Goal: Task Accomplishment & Management: Manage account settings

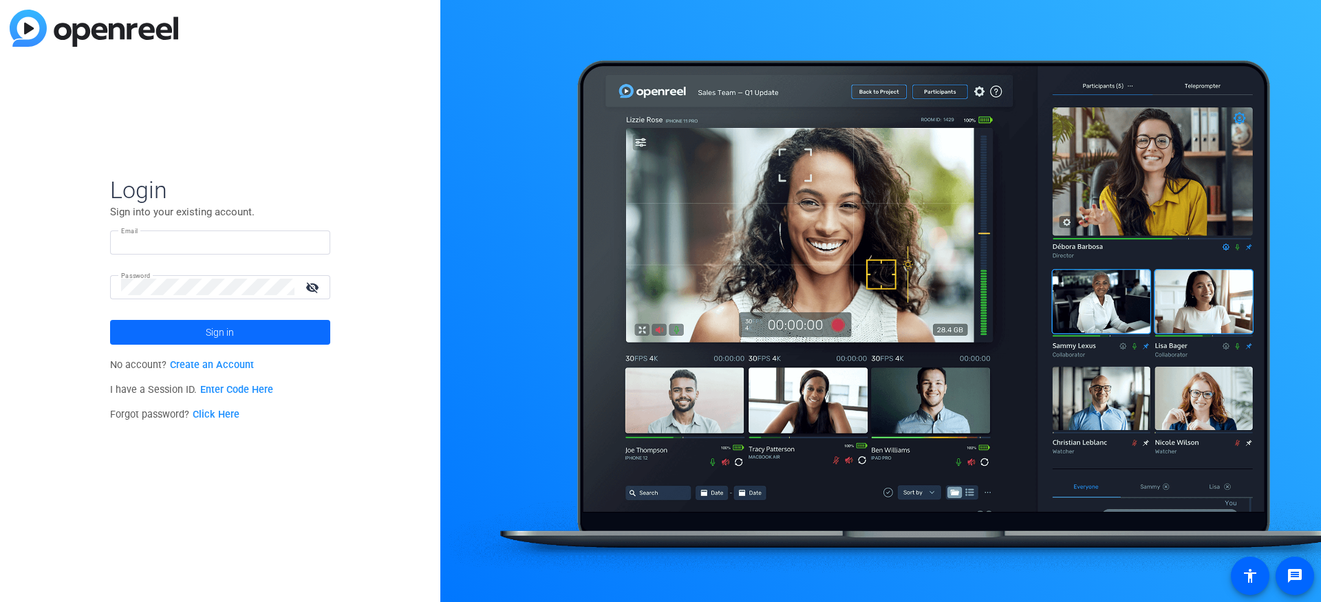
type input "producer@tinpanfilms.com"
click at [202, 332] on span at bounding box center [220, 332] width 220 height 33
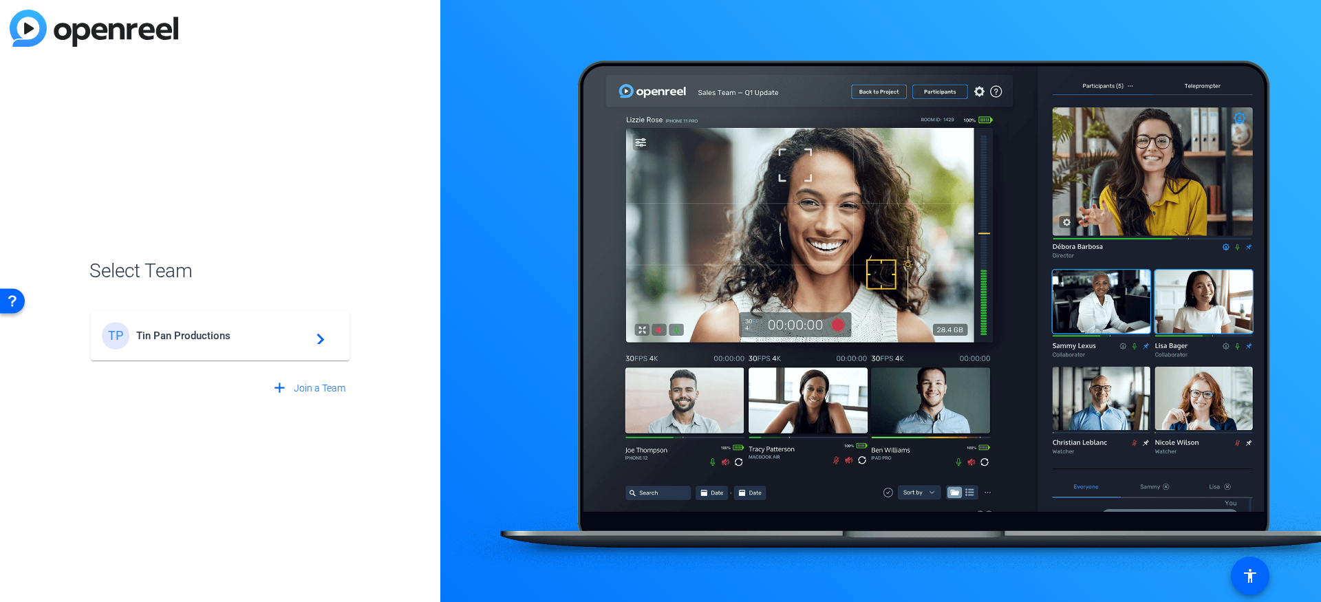
click at [237, 327] on div "TP Tin Pan Productions navigate_next" at bounding box center [220, 336] width 237 height 28
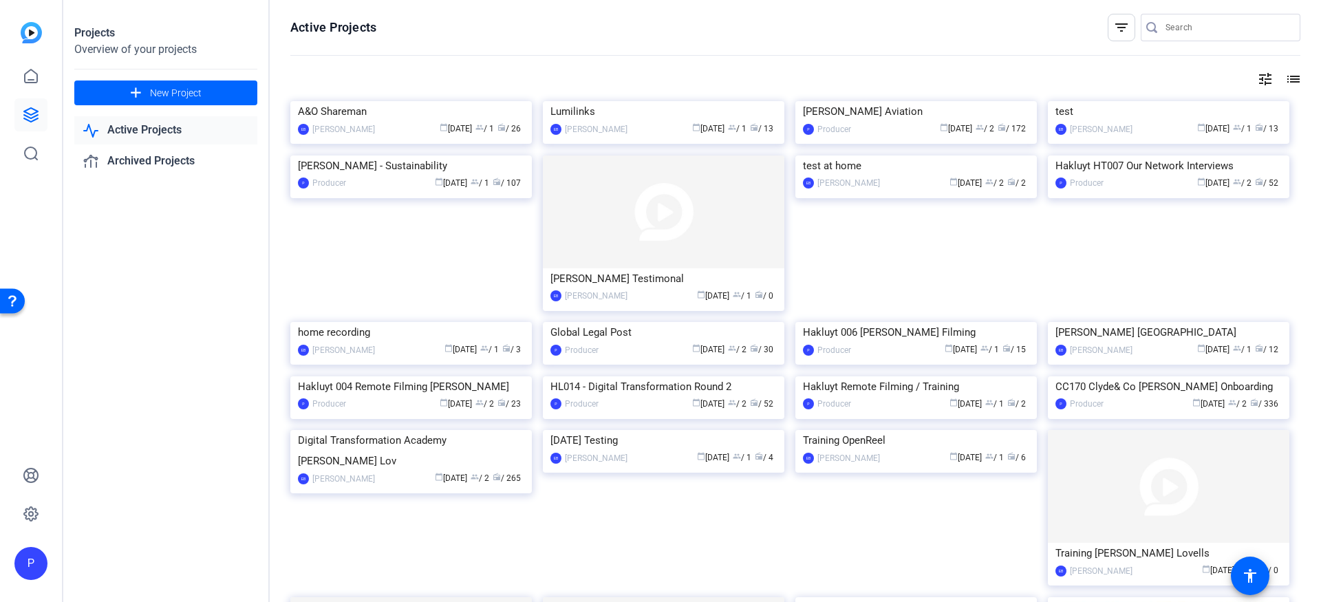
click at [634, 136] on div "calendar_today May 15 group / 1 radio / 13" at bounding box center [705, 129] width 142 height 14
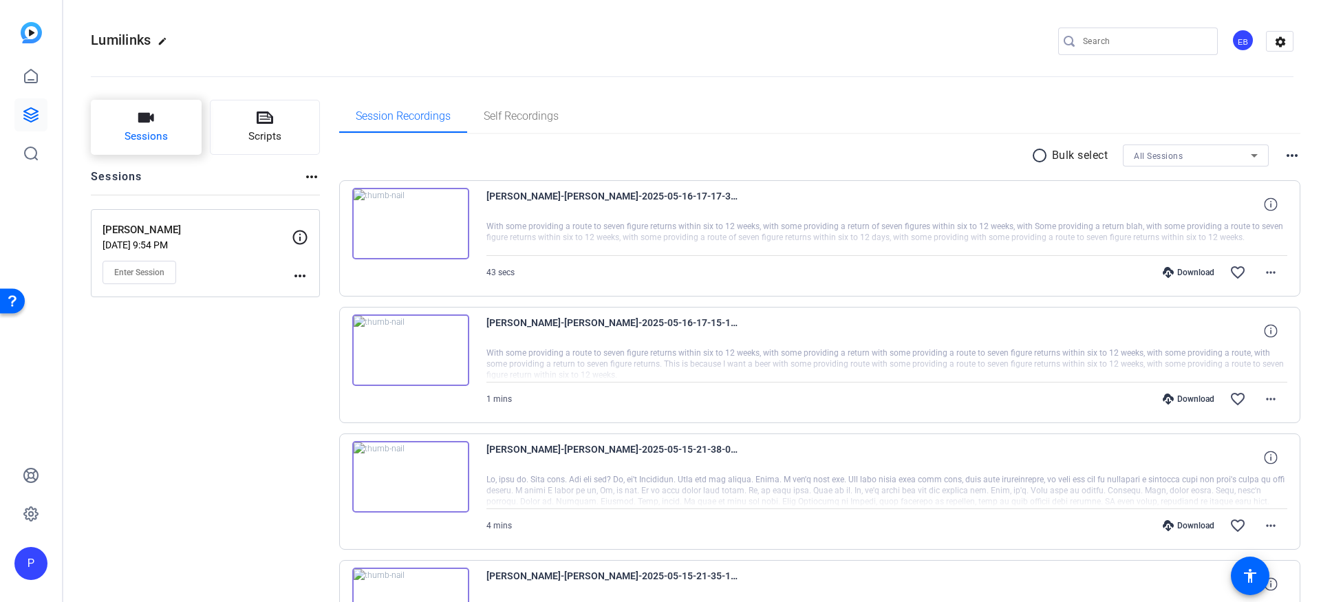
click at [133, 132] on span "Sessions" at bounding box center [145, 137] width 43 height 16
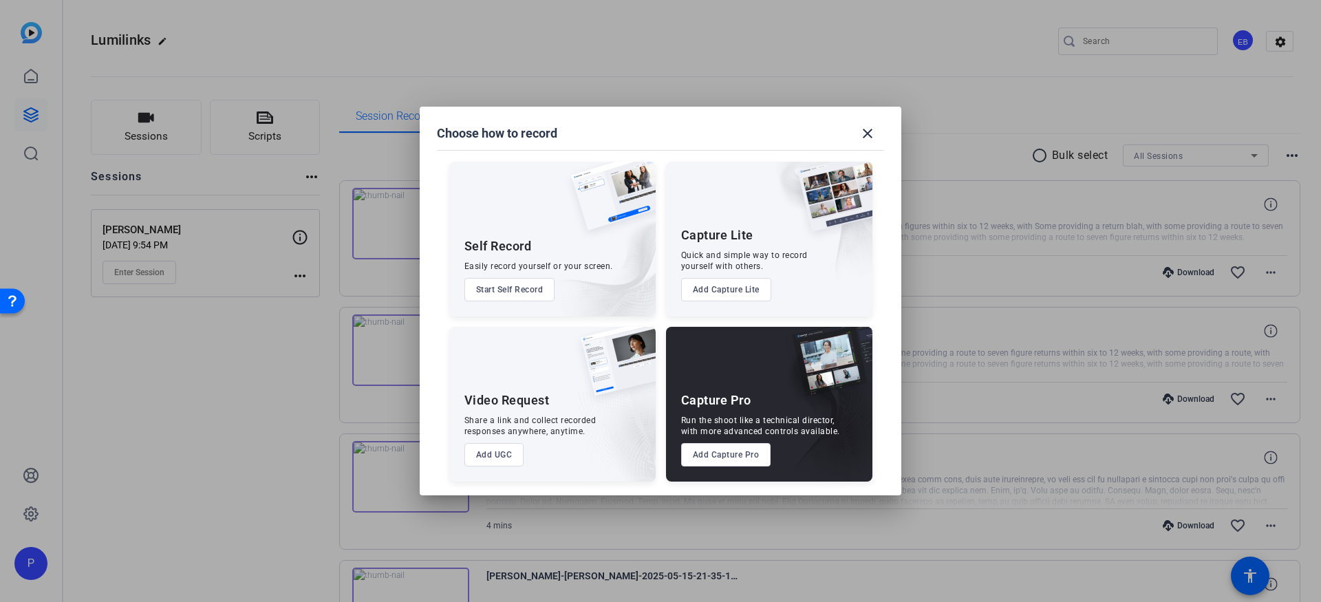
click at [753, 461] on button "Add Capture Pro" at bounding box center [726, 454] width 90 height 23
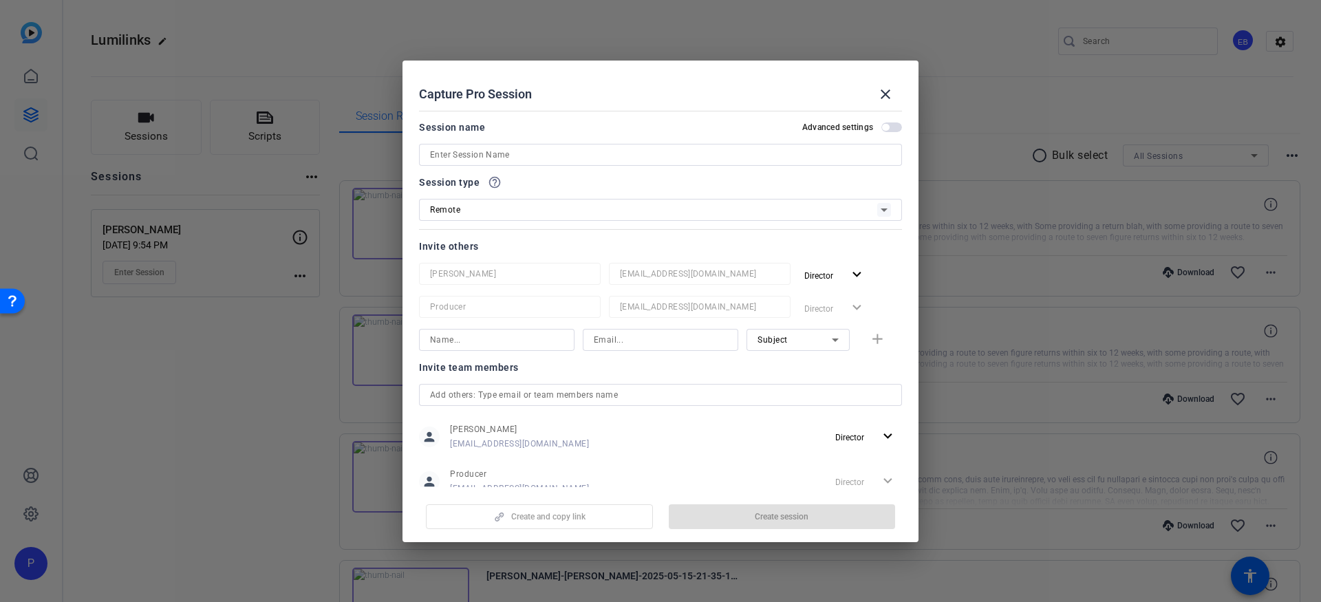
click at [488, 154] on input at bounding box center [660, 154] width 461 height 17
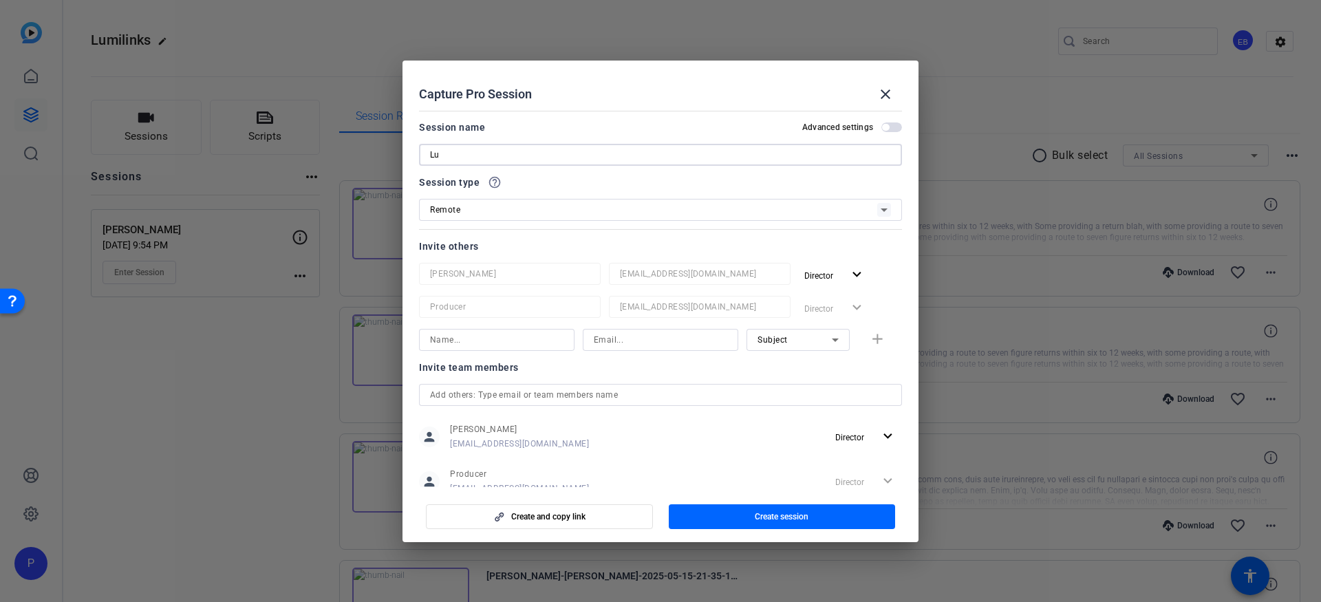
type input "L"
type input "Dan Testimonial"
click at [761, 517] on span "Create session" at bounding box center [781, 516] width 54 height 11
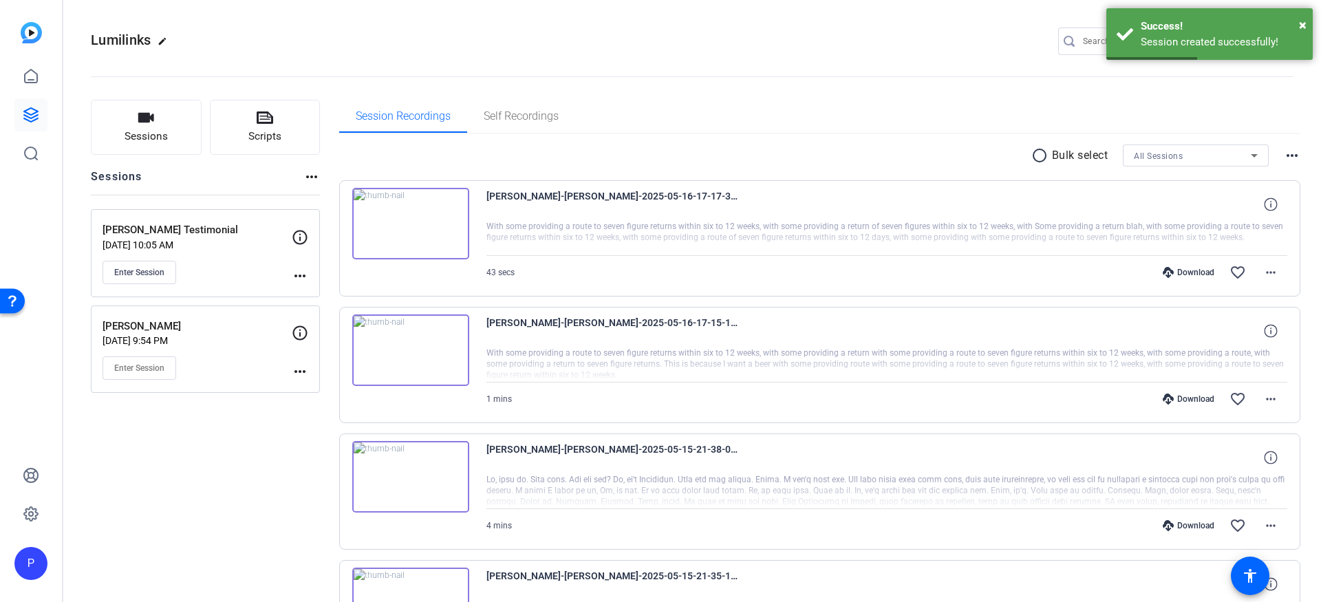
click at [298, 278] on mat-icon "more_horiz" at bounding box center [300, 276] width 17 height 17
click at [213, 267] on div at bounding box center [660, 301] width 1321 height 602
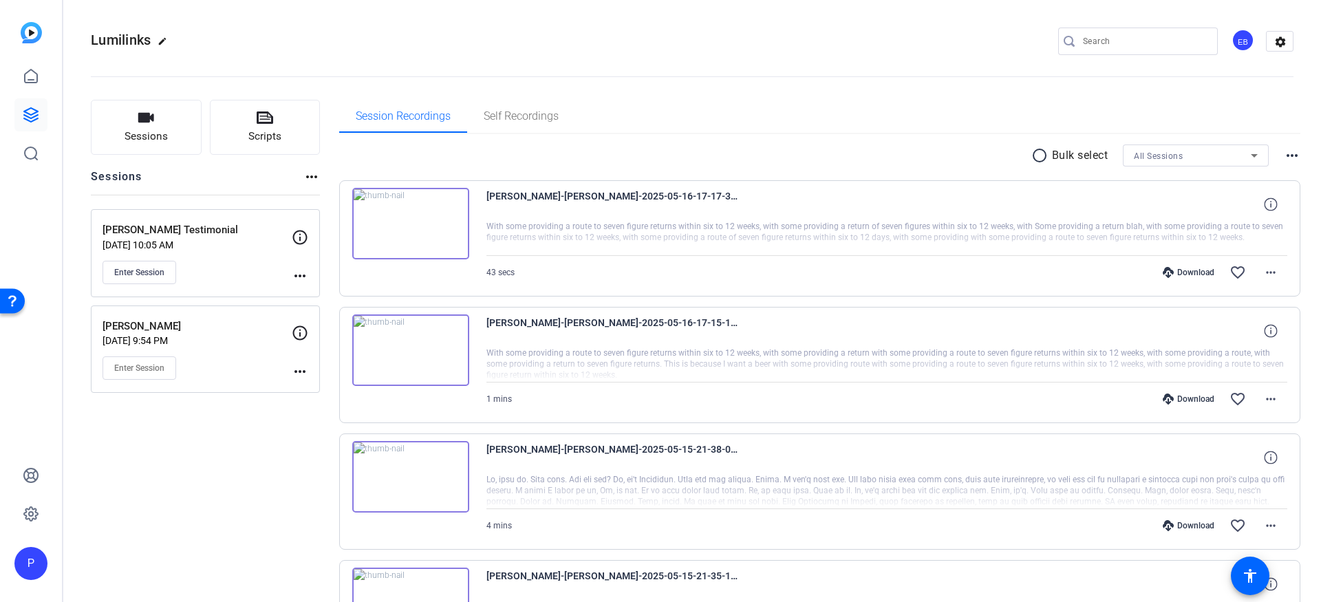
click at [297, 273] on mat-icon "more_horiz" at bounding box center [300, 276] width 17 height 17
click at [310, 297] on span "Edit Session" at bounding box center [334, 295] width 63 height 17
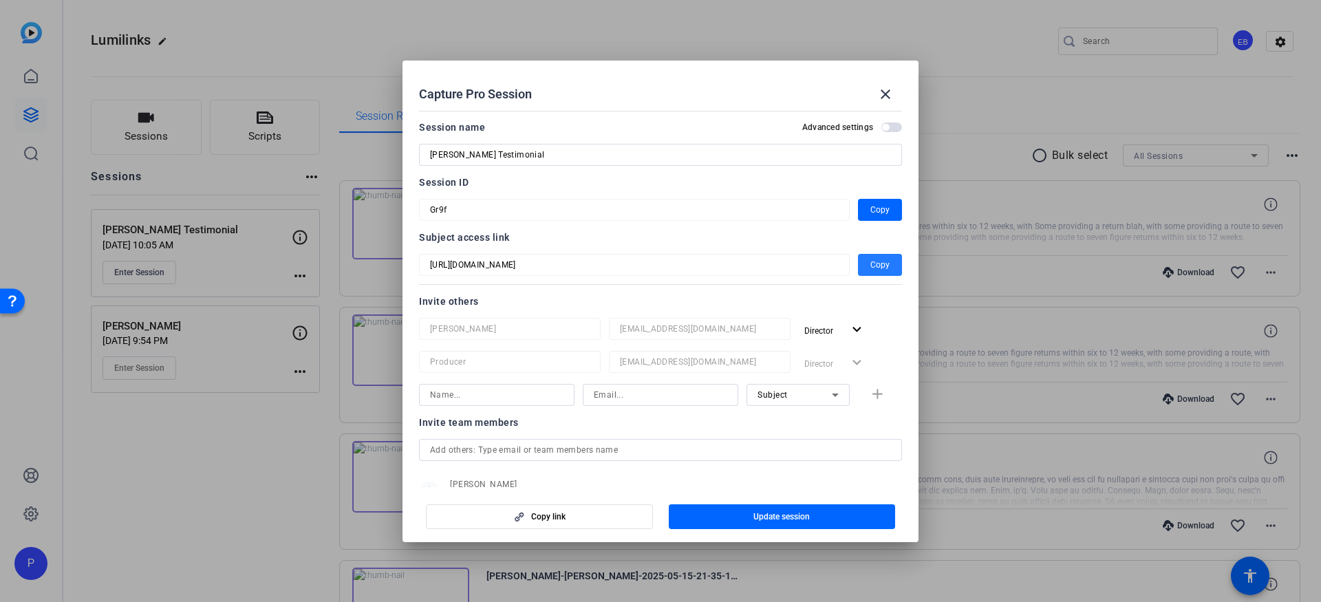
click at [889, 263] on span "button" at bounding box center [880, 264] width 44 height 33
click at [882, 95] on mat-icon "close" at bounding box center [885, 94] width 17 height 17
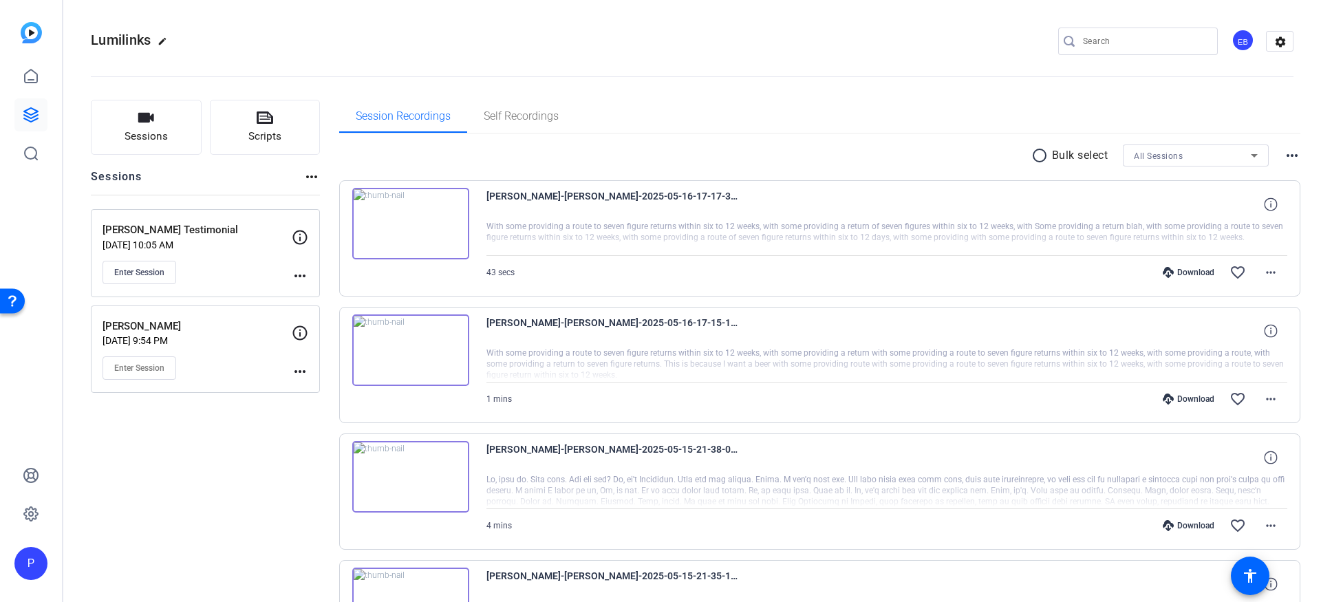
click at [303, 274] on mat-icon "more_horiz" at bounding box center [300, 276] width 17 height 17
click at [310, 291] on span "Edit Session" at bounding box center [334, 295] width 63 height 17
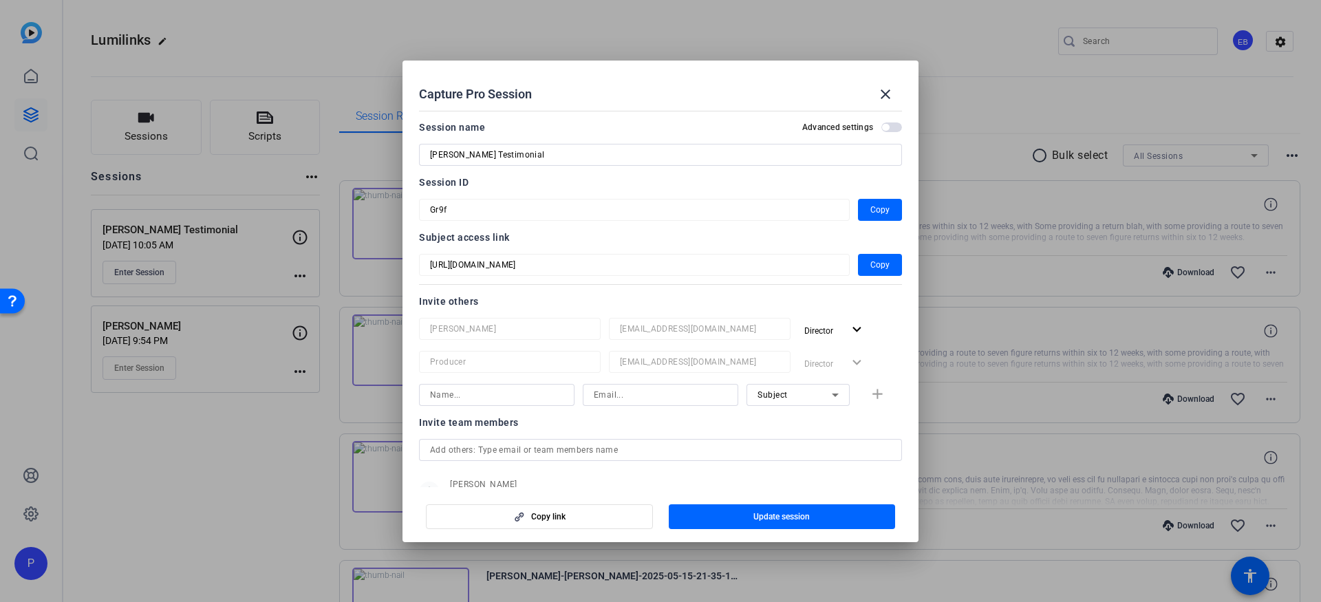
click at [426, 207] on mat-form-field "Gr9f" at bounding box center [634, 210] width 431 height 22
